Goal: Information Seeking & Learning: Find specific page/section

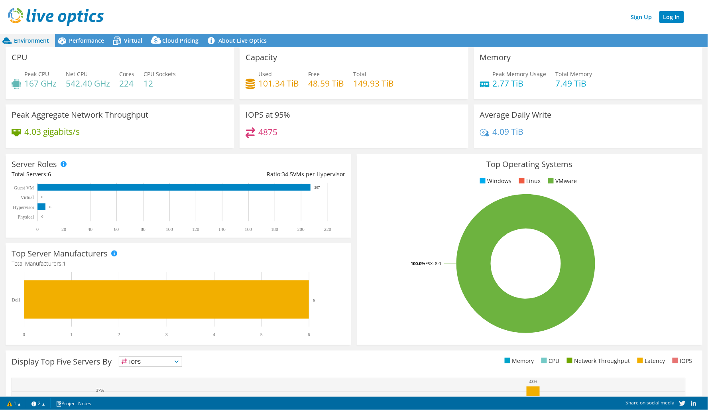
click at [667, 20] on link "Log In" at bounding box center [671, 17] width 25 height 12
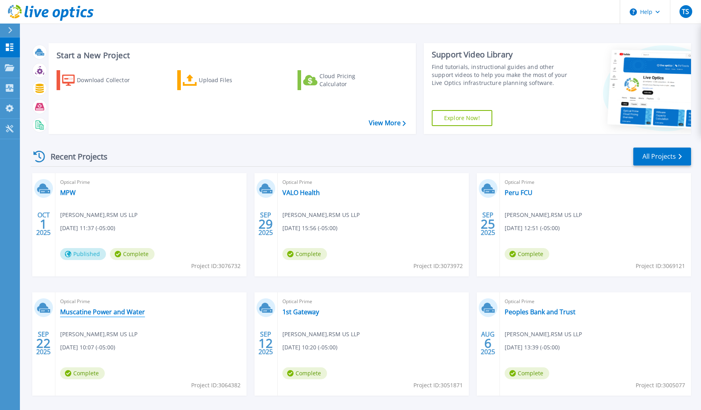
click at [96, 311] on link "Muscatine Power and Water" at bounding box center [102, 312] width 85 height 8
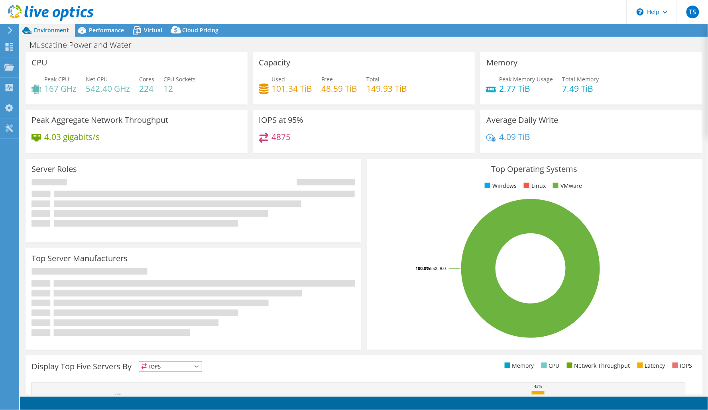
select select "USD"
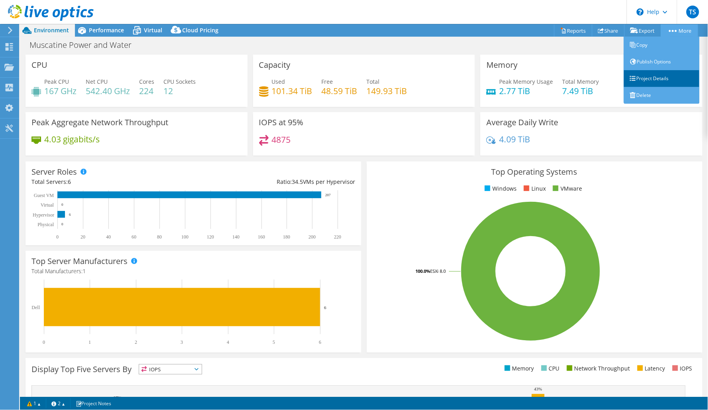
click at [659, 82] on link "Project Details" at bounding box center [662, 78] width 76 height 17
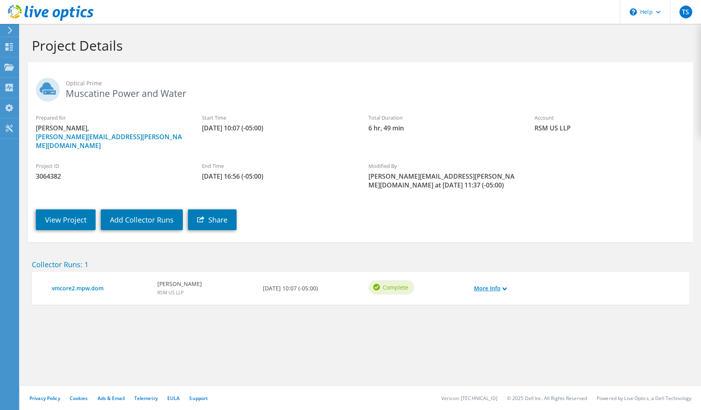
click at [507, 287] on use at bounding box center [505, 289] width 4 height 4
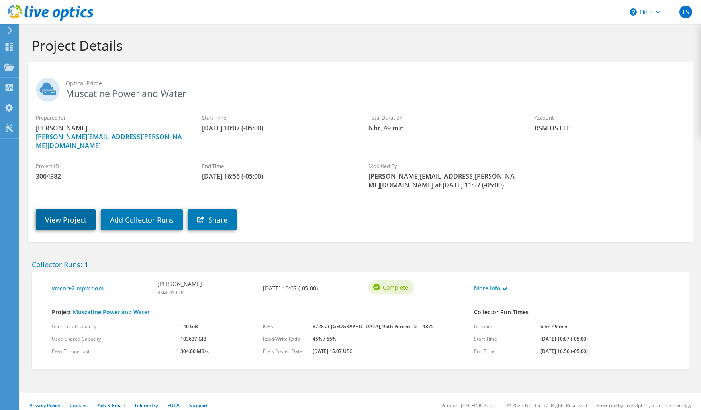
click at [65, 216] on link "View Project" at bounding box center [66, 219] width 60 height 21
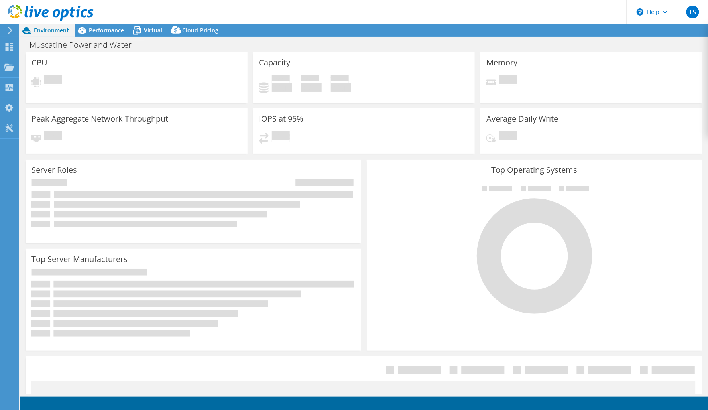
select select "USD"
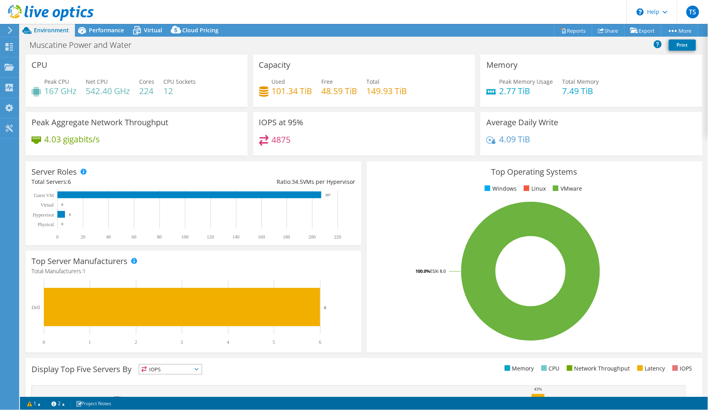
click at [10, 28] on use at bounding box center [10, 30] width 4 height 7
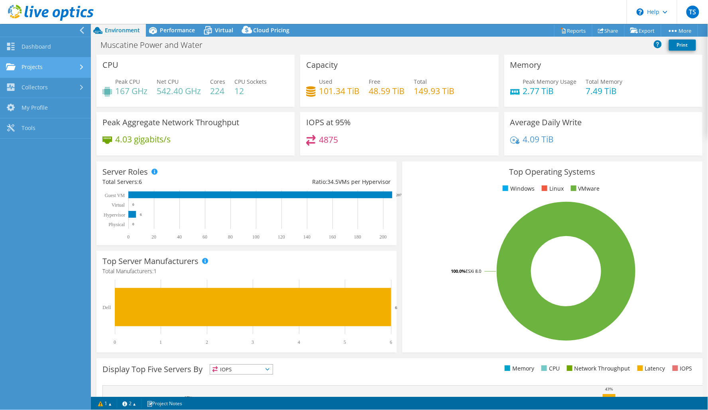
click at [86, 65] on div at bounding box center [82, 67] width 9 height 5
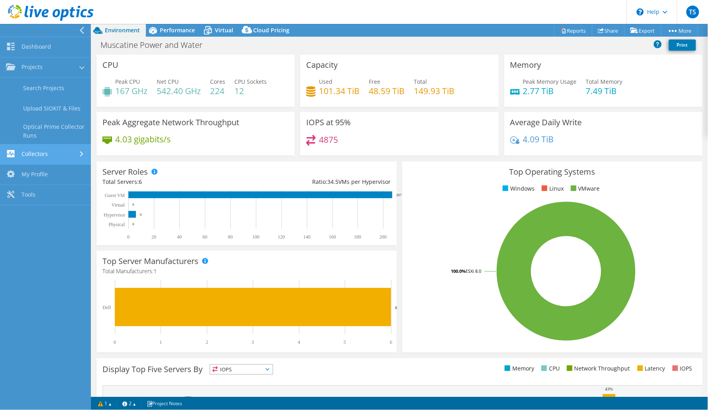
click at [79, 153] on div at bounding box center [82, 153] width 9 height 5
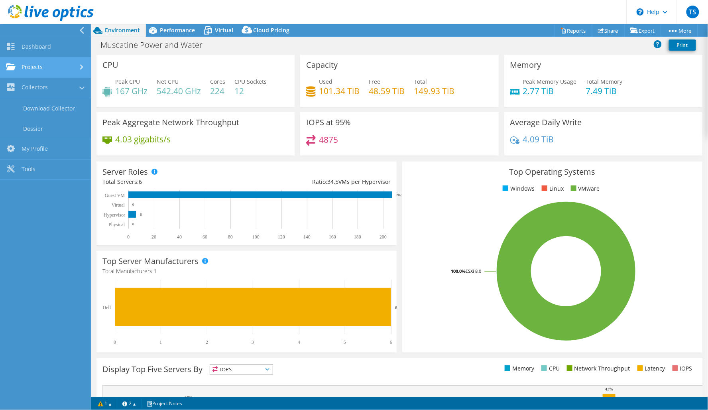
click at [84, 67] on div at bounding box center [82, 67] width 9 height 5
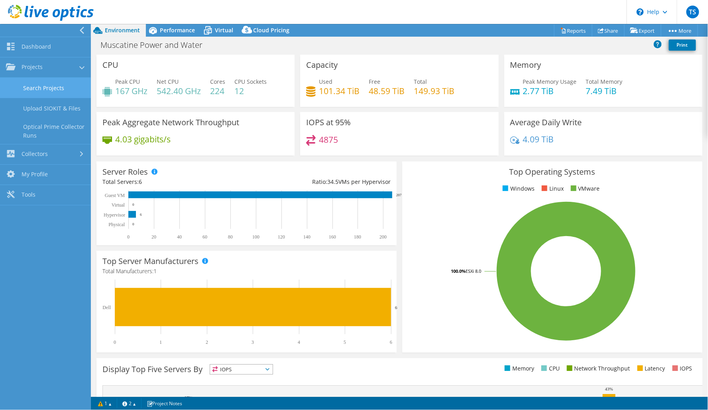
click at [67, 88] on link "Search Projects" at bounding box center [45, 88] width 91 height 20
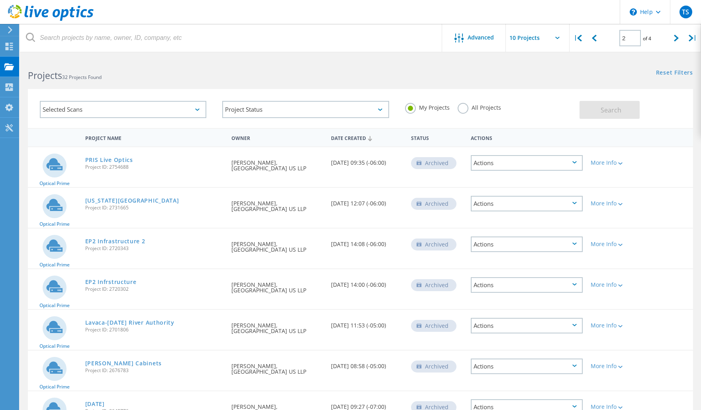
click at [196, 108] on icon at bounding box center [197, 109] width 4 height 2
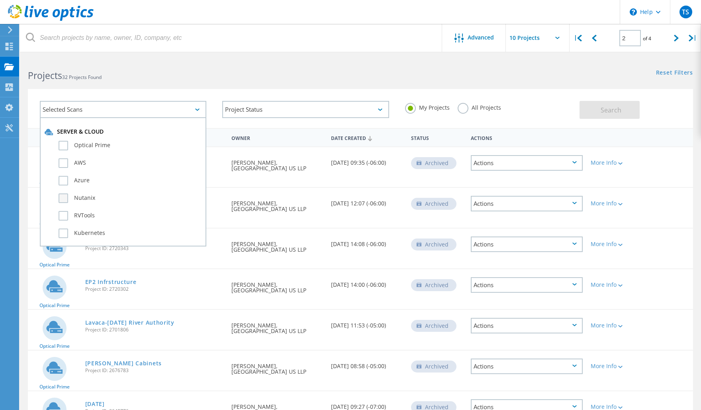
click at [63, 196] on label "Nutanix" at bounding box center [130, 198] width 143 height 10
click at [0, 0] on input "Nutanix" at bounding box center [0, 0] width 0 height 0
click at [480, 110] on label "All Projects" at bounding box center [479, 107] width 43 height 8
click at [0, 0] on input "All Projects" at bounding box center [0, 0] width 0 height 0
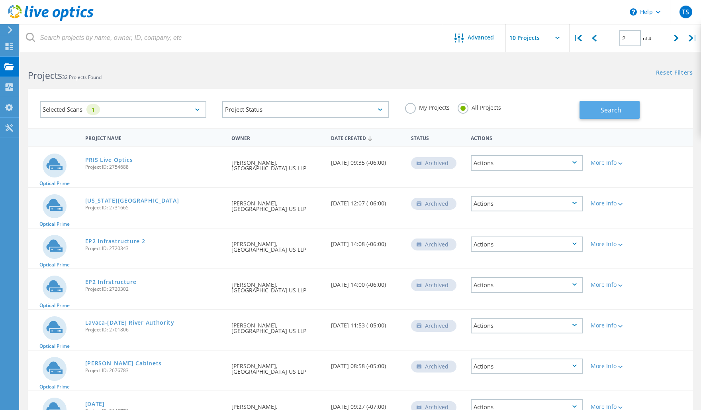
click at [628, 111] on button "Search" at bounding box center [610, 110] width 60 height 18
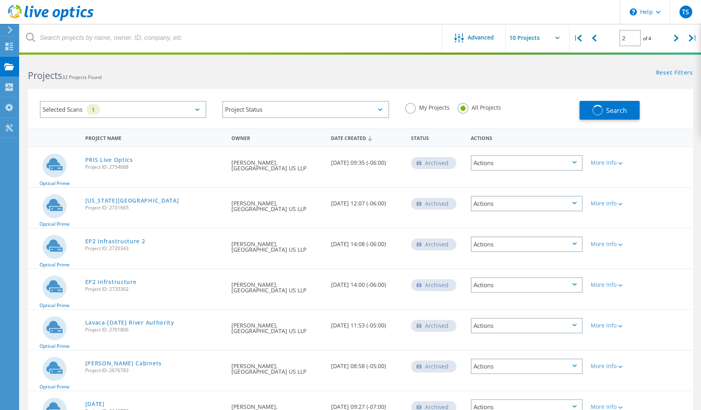
type input "1"
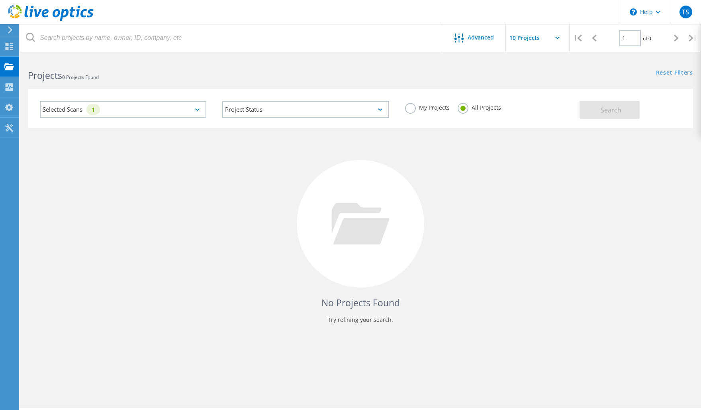
click at [193, 109] on div "Selected Scans 1" at bounding box center [123, 109] width 167 height 17
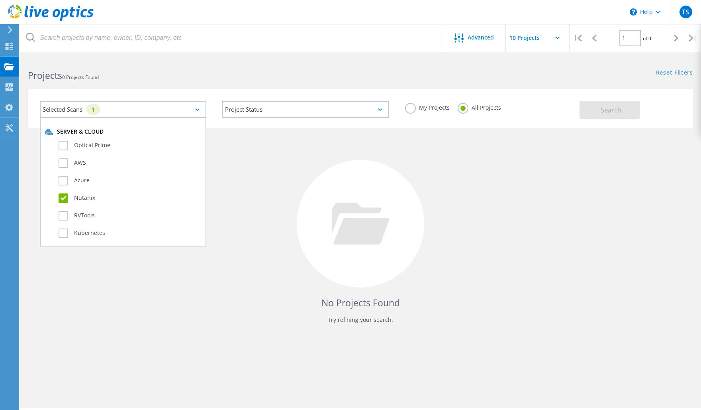
click at [64, 197] on label "Nutanix" at bounding box center [130, 198] width 143 height 10
click at [0, 0] on input "Nutanix" at bounding box center [0, 0] width 0 height 0
click at [606, 117] on button "Search" at bounding box center [610, 110] width 60 height 18
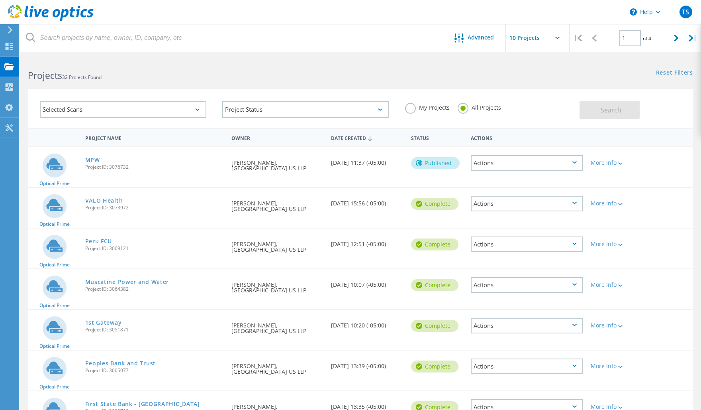
click at [574, 284] on div "Actions" at bounding box center [527, 285] width 112 height 16
click at [620, 283] on div at bounding box center [620, 285] width 6 height 5
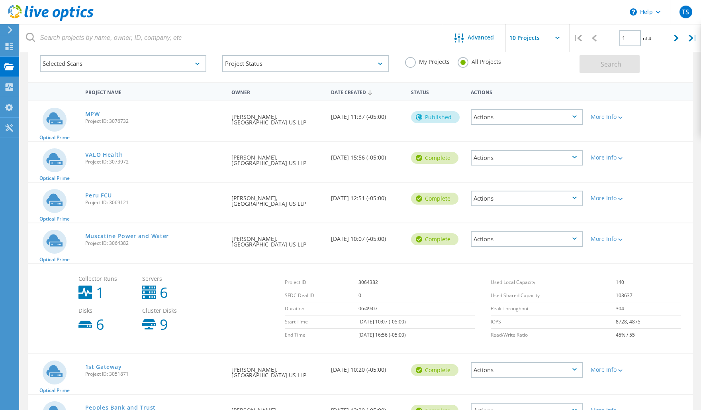
scroll to position [88, 0]
